Goal: Transaction & Acquisition: Download file/media

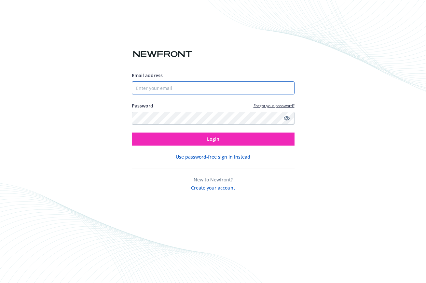
click at [209, 86] on input "Email address" at bounding box center [213, 87] width 163 height 13
type input "[EMAIL_ADDRESS][DOMAIN_NAME]"
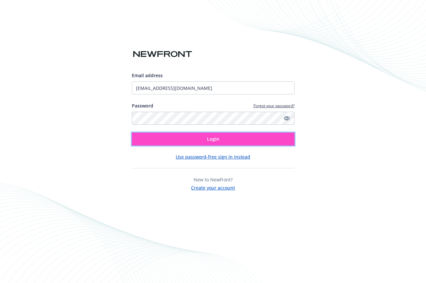
click at [213, 136] on button "Login" at bounding box center [213, 138] width 163 height 13
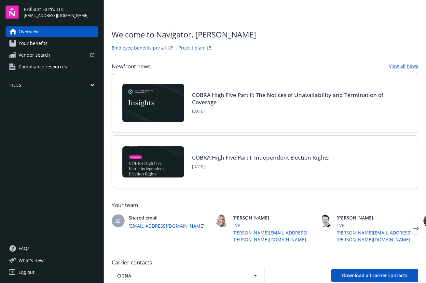
click at [25, 86] on button "Files" at bounding box center [52, 86] width 93 height 8
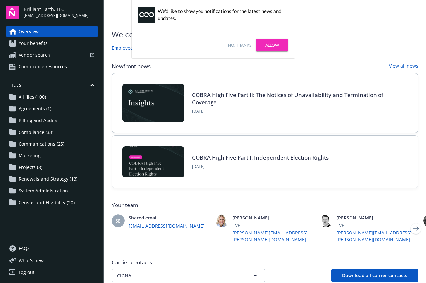
click at [235, 44] on link "No, thanks" at bounding box center [239, 45] width 23 height 6
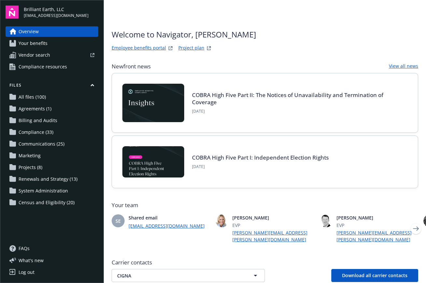
click at [22, 158] on span "Marketing" at bounding box center [30, 155] width 22 height 10
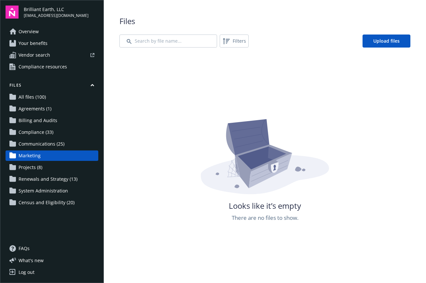
click at [25, 142] on span "Communications (25)" at bounding box center [42, 144] width 46 height 10
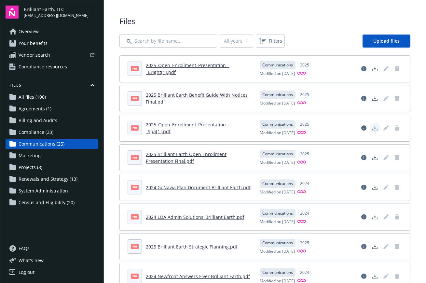
click at [372, 126] on icon "Download document" at bounding box center [374, 127] width 5 height 5
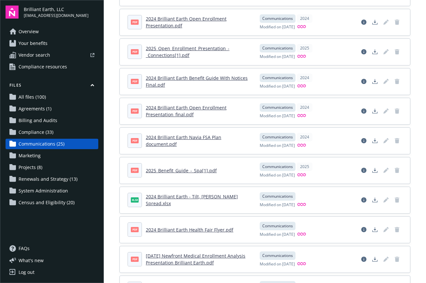
scroll to position [483, 0]
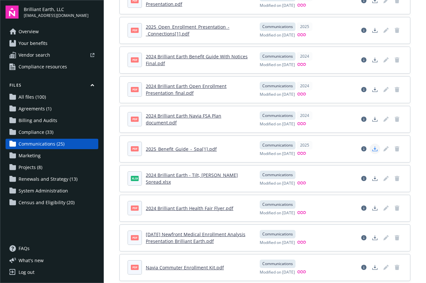
click at [378, 151] on link "Download document" at bounding box center [375, 149] width 10 height 10
